Goal: Transaction & Acquisition: Purchase product/service

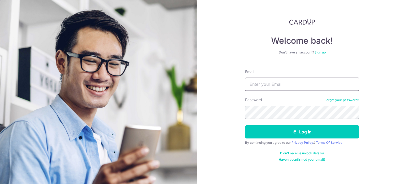
click at [285, 83] on input "Email" at bounding box center [302, 84] width 114 height 13
type input "kuanru88@gmail.com"
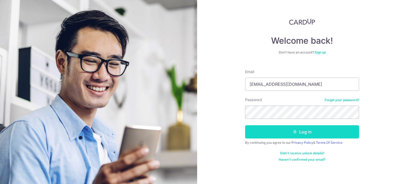
click at [315, 137] on button "Log in" at bounding box center [302, 131] width 114 height 13
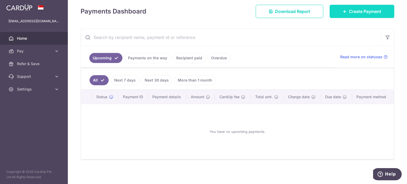
click at [350, 12] on span "Create Payment" at bounding box center [365, 11] width 32 height 6
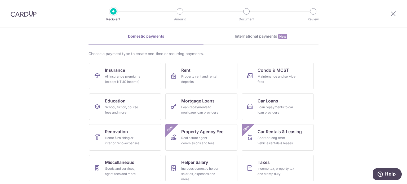
scroll to position [26, 0]
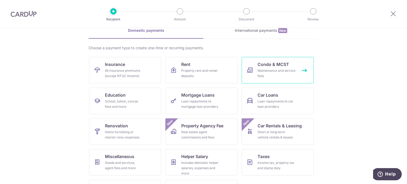
click at [266, 70] on div "Maintenance and service fees" at bounding box center [276, 73] width 38 height 11
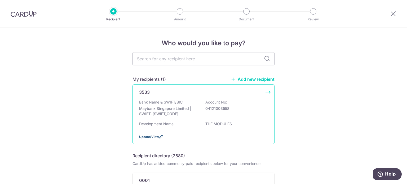
click at [157, 137] on span "Update/View" at bounding box center [149, 137] width 20 height 4
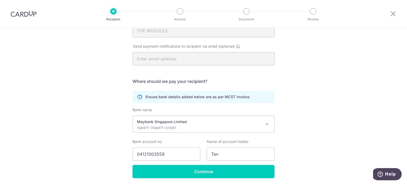
scroll to position [106, 0]
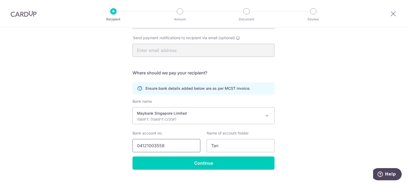
drag, startPoint x: 179, startPoint y: 147, endPoint x: 112, endPoint y: 133, distance: 68.4
click at [112, 133] on div "Recipient Details Your recipient does not need a CardUp account to receive your…" at bounding box center [203, 58] width 407 height 273
click at [150, 146] on input "04121003558" at bounding box center [166, 145] width 68 height 13
click at [144, 146] on input "04121003558" at bounding box center [166, 145] width 68 height 13
click at [149, 146] on input "04121003558" at bounding box center [166, 145] width 68 height 13
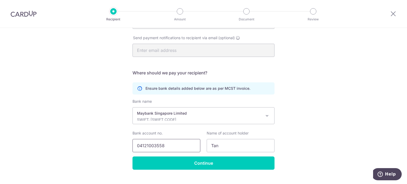
click at [158, 145] on input "04121003558" at bounding box center [166, 145] width 68 height 13
click at [219, 146] on input "Tan" at bounding box center [241, 145] width 68 height 13
type input "T"
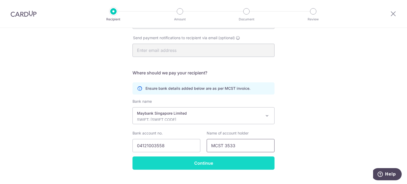
type input "MCST 3533"
click at [201, 165] on form "Who should we send this MCST payment to? MCST number(as per MCST invoice) 3533 …" at bounding box center [203, 67] width 142 height 203
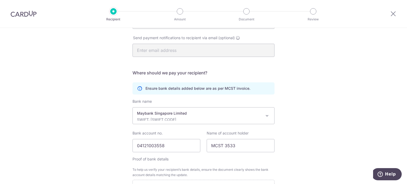
scroll to position [175, 0]
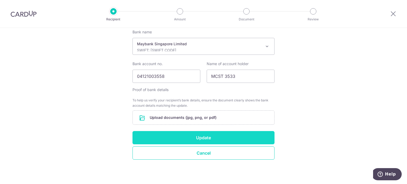
click at [206, 138] on button "Update" at bounding box center [203, 137] width 142 height 13
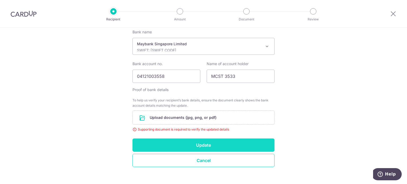
click at [196, 145] on button "Update" at bounding box center [203, 145] width 142 height 13
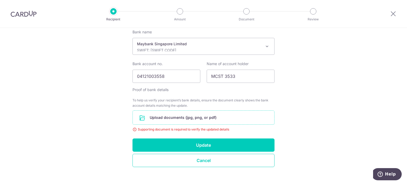
click at [202, 116] on input "file" at bounding box center [203, 118] width 141 height 14
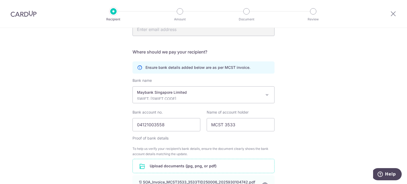
scroll to position [132, 0]
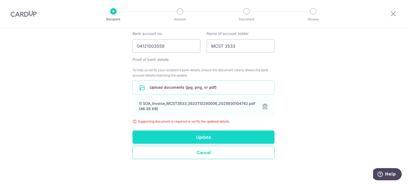
click at [201, 140] on button "Update" at bounding box center [203, 137] width 142 height 13
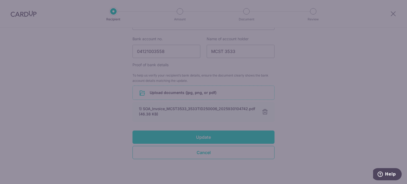
scroll to position [205, 0]
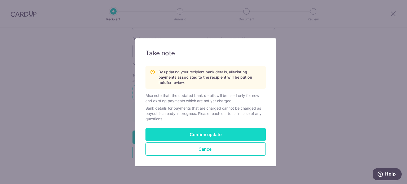
click at [208, 136] on button "Confirm update" at bounding box center [205, 134] width 120 height 13
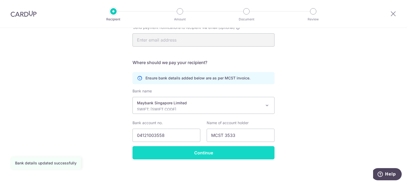
click at [202, 152] on input "Continue" at bounding box center [203, 152] width 142 height 13
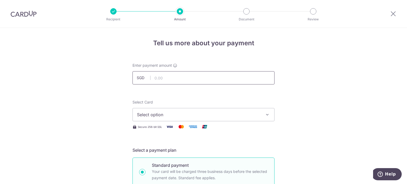
click at [171, 80] on input "text" at bounding box center [203, 77] width 142 height 13
type input "630.00"
click at [203, 113] on span "Select option" at bounding box center [198, 115] width 123 height 6
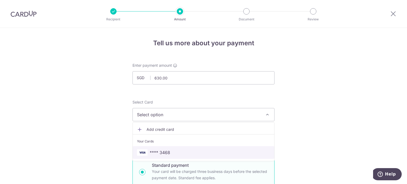
drag, startPoint x: 176, startPoint y: 154, endPoint x: 189, endPoint y: 147, distance: 14.3
click at [176, 154] on span "**** 3468" at bounding box center [203, 152] width 133 height 6
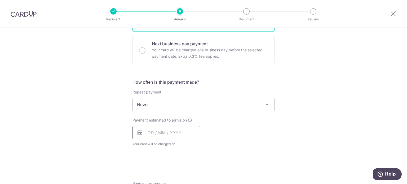
scroll to position [159, 0]
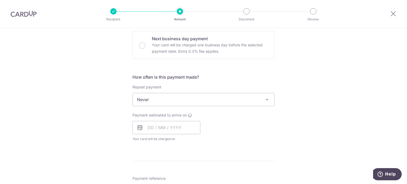
click at [152, 134] on div "Payment estimated to arrive on Your card will be charged on for the first payme…" at bounding box center [166, 127] width 68 height 29
click at [153, 128] on input "text" at bounding box center [166, 127] width 68 height 13
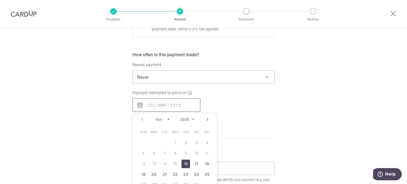
scroll to position [212, 0]
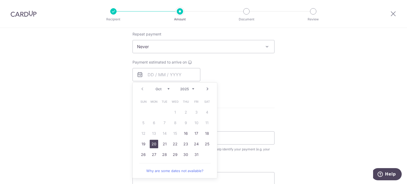
click at [152, 143] on link "20" at bounding box center [154, 144] width 8 height 8
type input "[DATE]"
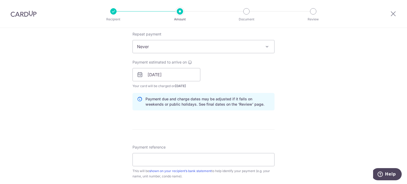
click at [286, 97] on div "Tell us more about your payment Enter payment amount SGD 630.00 630.00 Select C…" at bounding box center [203, 66] width 407 height 501
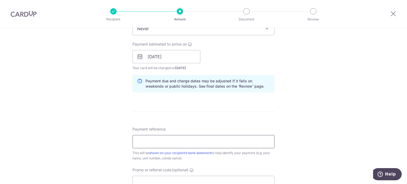
scroll to position [265, 0]
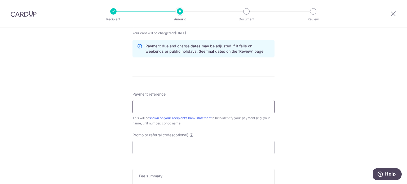
click at [165, 108] on input "Payment reference" at bounding box center [203, 106] width 142 height 13
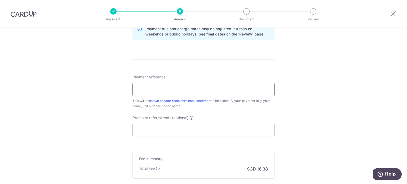
scroll to position [291, 0]
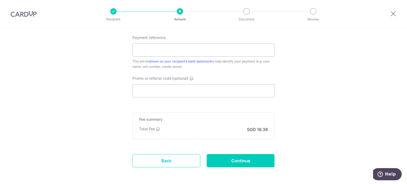
scroll to position [291, 0]
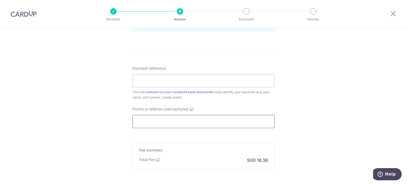
click at [178, 123] on input "Promo or referral code (optional)" at bounding box center [203, 121] width 142 height 13
paste input "OCBC90N155"
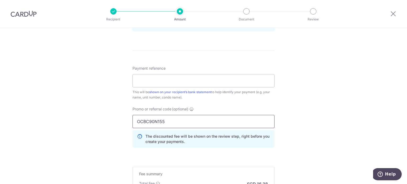
type input "OCBC90N155"
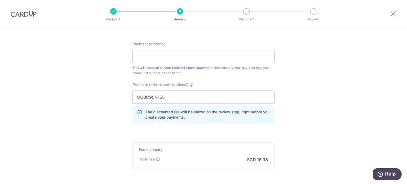
scroll to position [344, 0]
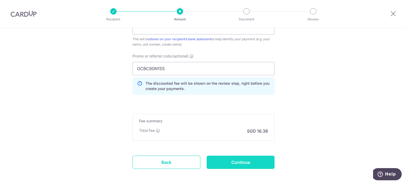
click at [230, 159] on input "Continue" at bounding box center [241, 162] width 68 height 13
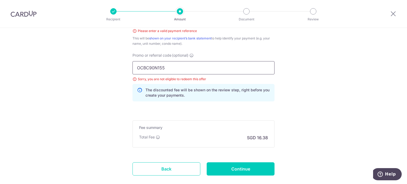
click at [192, 69] on input "OCBC90N155" at bounding box center [203, 67] width 142 height 13
drag, startPoint x: 167, startPoint y: 69, endPoint x: 117, endPoint y: 66, distance: 50.1
paste input "REC18"
type input "REC185"
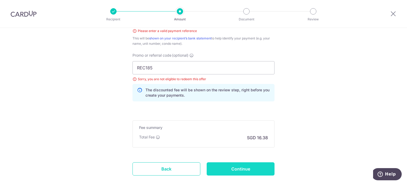
click at [242, 167] on input "Continue" at bounding box center [241, 168] width 68 height 13
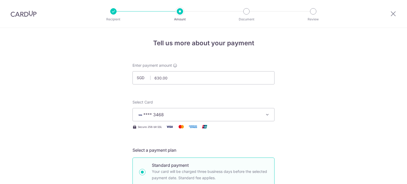
scroll to position [296, 0]
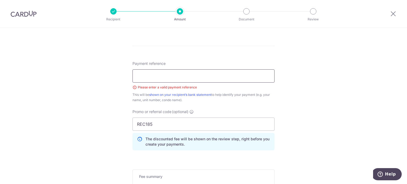
click at [182, 77] on input "Payment reference" at bounding box center [203, 75] width 142 height 13
type input "Invoice no 8340076833"
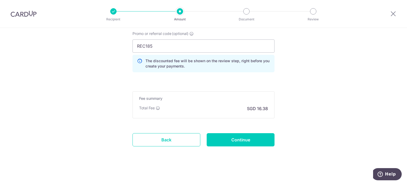
scroll to position [375, 0]
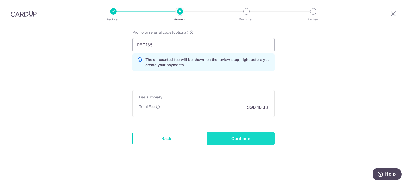
drag, startPoint x: 219, startPoint y: 140, endPoint x: 212, endPoint y: 138, distance: 7.1
click at [219, 140] on input "Continue" at bounding box center [241, 138] width 68 height 13
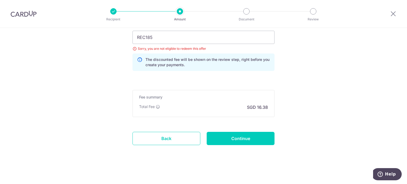
scroll to position [322, 0]
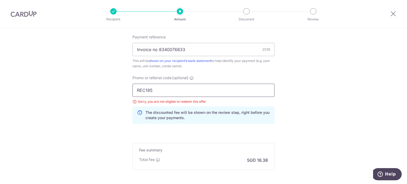
drag, startPoint x: 141, startPoint y: 91, endPoint x: 112, endPoint y: 87, distance: 29.7
paste input "MILELION"
type input "MILELION"
drag, startPoint x: 304, startPoint y: 100, endPoint x: 300, endPoint y: 100, distance: 3.7
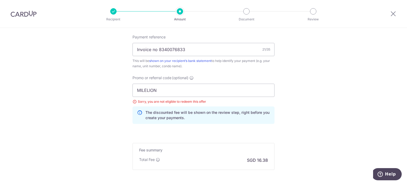
click at [243, 125] on div "Promo or referral code (optional) [GEOGRAPHIC_DATA] Sorry, you are not eligible…" at bounding box center [203, 101] width 148 height 53
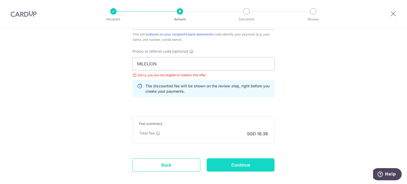
click at [234, 163] on input "Continue" at bounding box center [241, 164] width 68 height 13
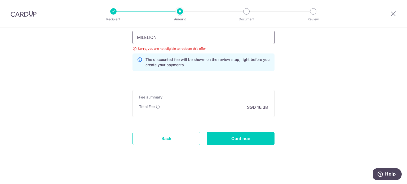
drag, startPoint x: 163, startPoint y: 35, endPoint x: 113, endPoint y: 35, distance: 50.3
paste input "OCBC155"
type input "OCBC155"
click at [239, 136] on input "Continue" at bounding box center [241, 138] width 68 height 13
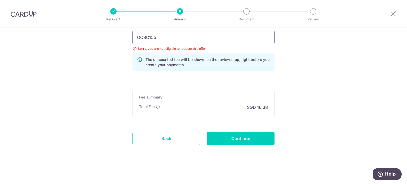
drag, startPoint x: 153, startPoint y: 38, endPoint x: 119, endPoint y: 36, distance: 34.2
paste input "8"
type input "OCBC18"
click at [230, 137] on input "Continue" at bounding box center [241, 138] width 68 height 13
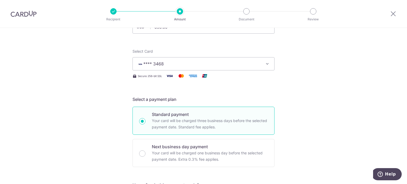
scroll to position [31, 0]
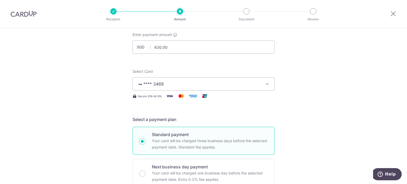
click at [195, 83] on span "**** 3468" at bounding box center [198, 84] width 123 height 6
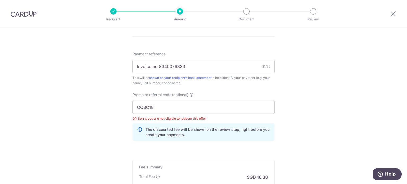
scroll to position [349, 0]
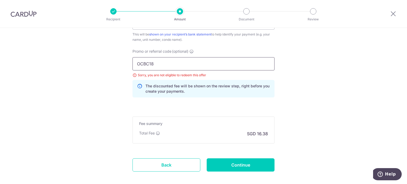
drag, startPoint x: 160, startPoint y: 64, endPoint x: 127, endPoint y: 63, distance: 33.1
paste input "FF225"
type input "OFF225"
click at [234, 166] on input "Continue" at bounding box center [241, 164] width 68 height 13
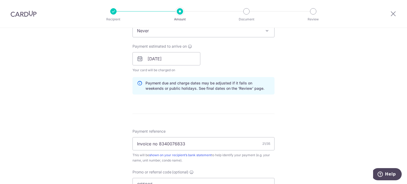
scroll to position [216, 0]
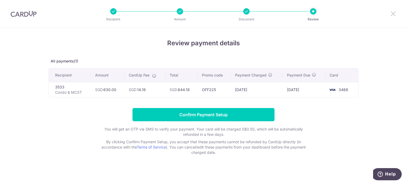
drag, startPoint x: 0, startPoint y: 0, endPoint x: 227, endPoint y: 28, distance: 228.5
click at [391, 12] on icon at bounding box center [393, 13] width 6 height 7
